Goal: Find specific page/section: Find specific page/section

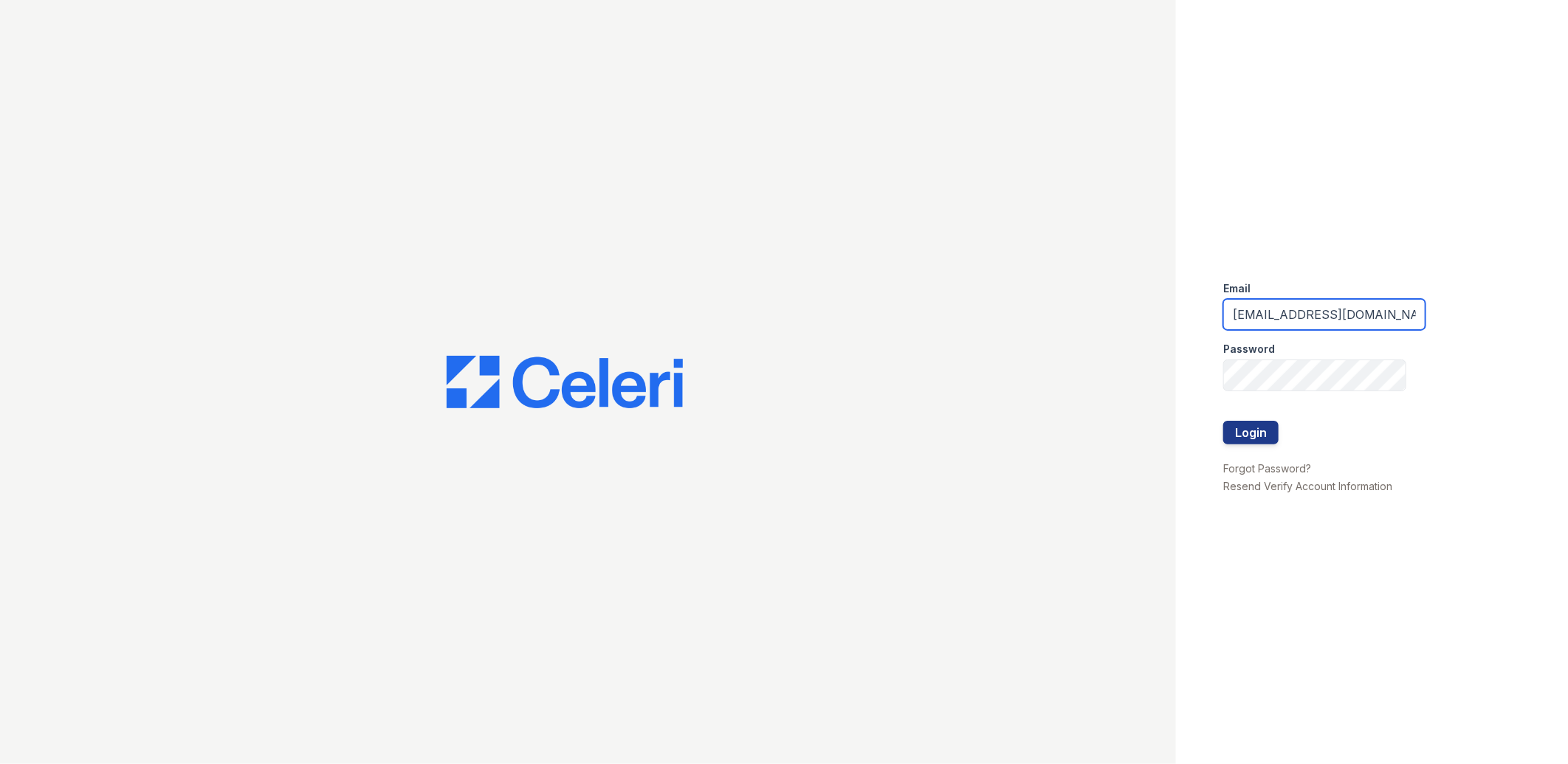
drag, startPoint x: 1348, startPoint y: 320, endPoint x: 1118, endPoint y: 314, distance: 230.1
click at [1118, 314] on div "Email lreed@mmgmgt.com Password Login Forgot Password? Resend Verify Account In…" at bounding box center [784, 382] width 1568 height 764
type input "amossmith@mmgmgt.com"
click at [1159, 387] on div "Email amossmith@mmgmgt.com Password Login Forgot Password? Resend Verify Accoun…" at bounding box center [784, 382] width 1568 height 764
click at [1223, 421] on button "Login" at bounding box center [1251, 432] width 55 height 24
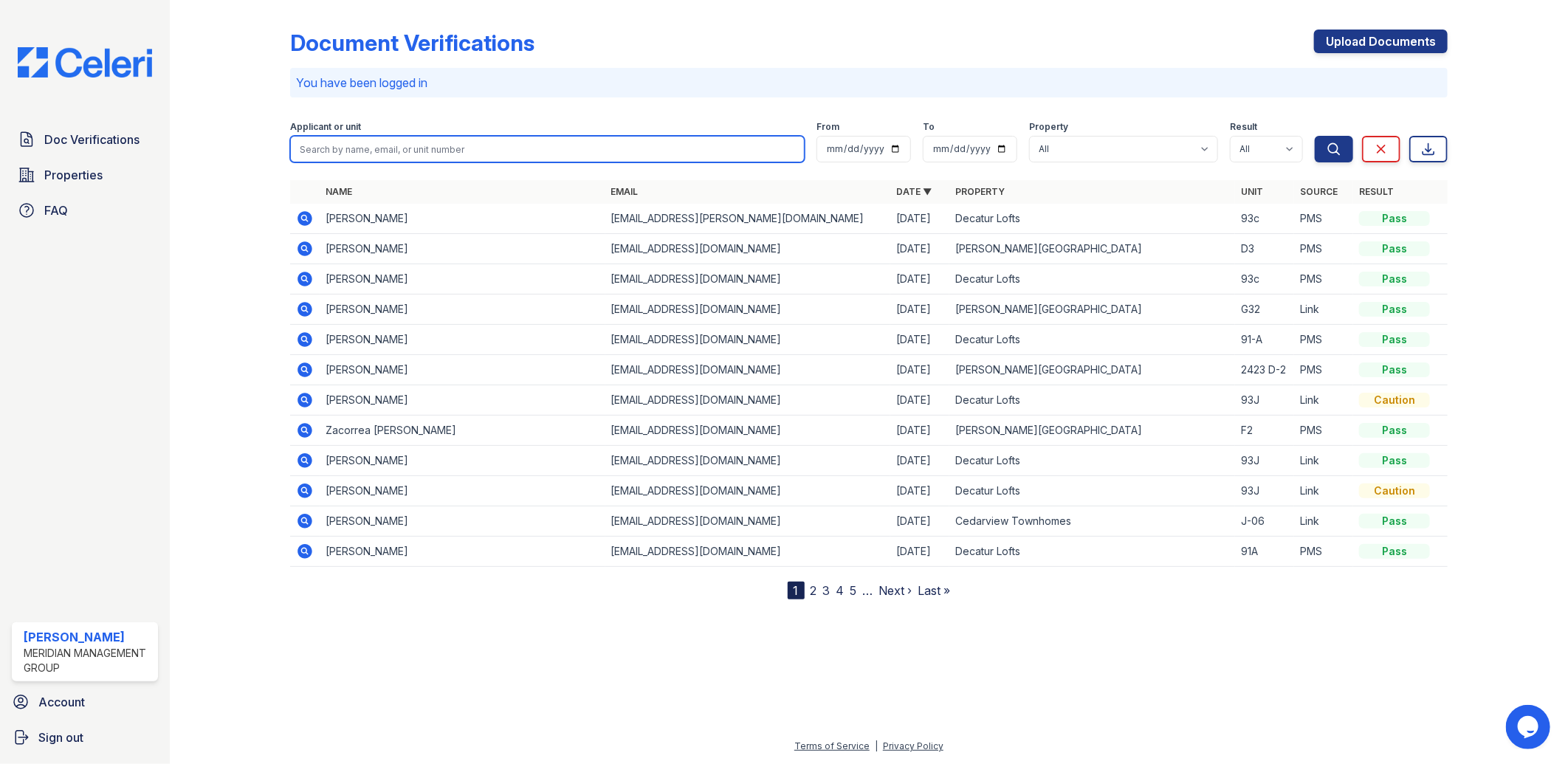
click at [366, 138] on input "search" at bounding box center [547, 149] width 516 height 27
type input "lindsey"
click at [1315, 136] on button "Search" at bounding box center [1334, 149] width 39 height 27
